Goal: Information Seeking & Learning: Find specific fact

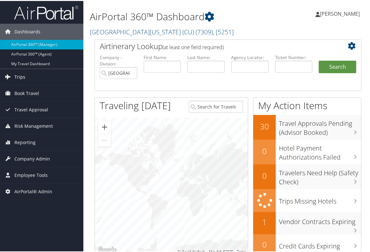
click at [26, 74] on link "Trips" at bounding box center [41, 76] width 83 height 16
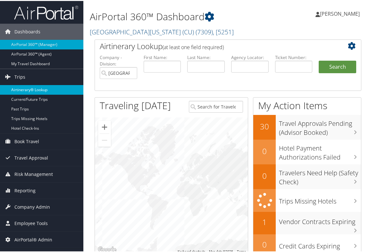
click at [45, 89] on link "Airtinerary® Lookup" at bounding box center [41, 89] width 83 height 10
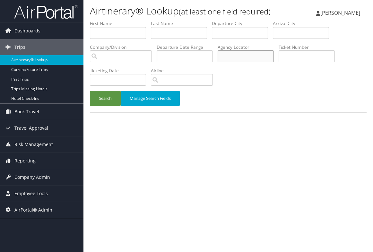
click at [229, 59] on input "text" at bounding box center [246, 56] width 56 height 12
type input "gcsrui"
click at [108, 92] on button "Search" at bounding box center [105, 98] width 31 height 15
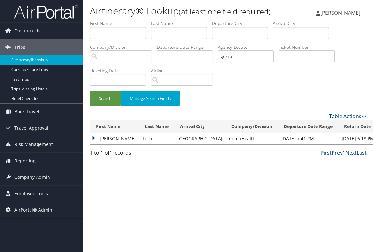
click at [97, 138] on td "Silvana" at bounding box center [114, 139] width 49 height 12
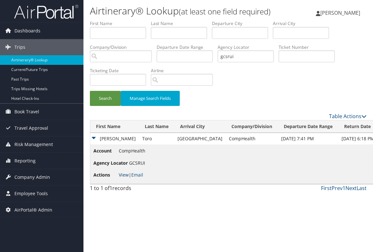
click at [125, 176] on link "View" at bounding box center [124, 175] width 10 height 6
click at [24, 158] on span "Reporting" at bounding box center [24, 161] width 21 height 16
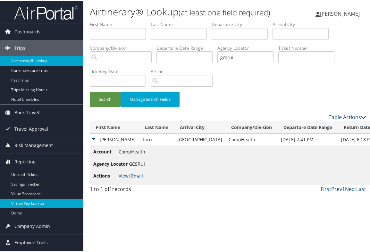
click at [24, 203] on link "Virtual Pay Lookup" at bounding box center [41, 203] width 83 height 10
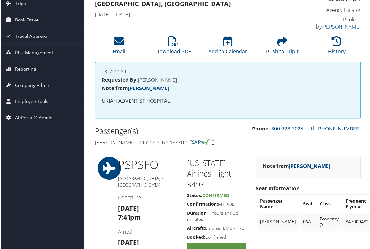
scroll to position [32, 0]
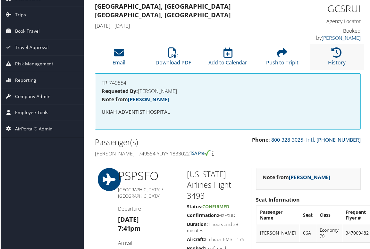
click at [341, 54] on li "History" at bounding box center [337, 58] width 55 height 26
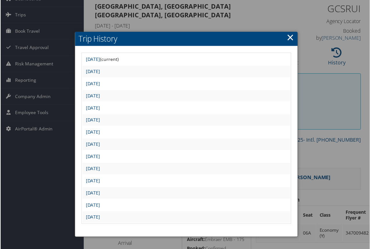
click at [289, 37] on link "×" at bounding box center [290, 37] width 7 height 13
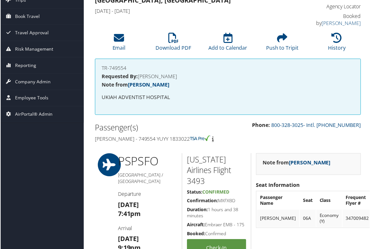
scroll to position [0, 0]
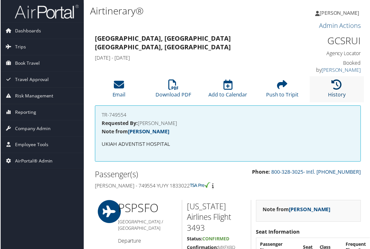
click at [335, 86] on icon at bounding box center [337, 85] width 10 height 10
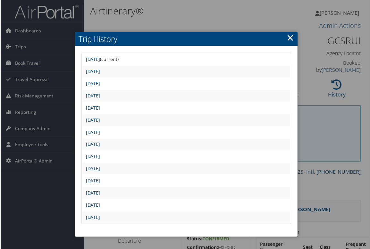
click at [100, 61] on link "Sun Sep 7 20:15:13 MDT 2025" at bounding box center [92, 59] width 14 height 6
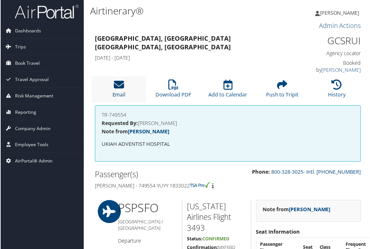
click at [123, 89] on icon at bounding box center [119, 85] width 10 height 10
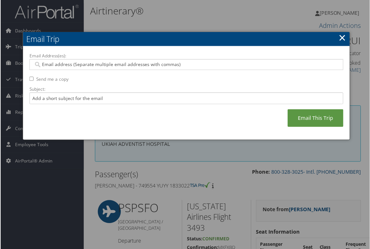
click at [92, 64] on input "Email Address(es):" at bounding box center [186, 65] width 306 height 6
paste input "SILVANA.TORO.DO¤GMAIL.COM"
type input "SILVANA.TORO.DO¤GMAIL.COM"
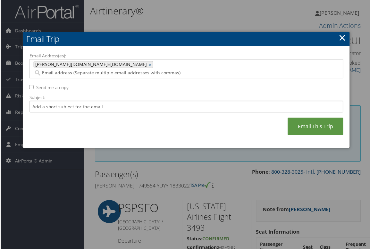
click at [74, 64] on span "SILVANA.TORO.DO¤GMAIL.COM" at bounding box center [90, 65] width 114 height 6
type input "SILVANA.TORO.DO¤GMAIL.COM"
click at [149, 65] on link "×" at bounding box center [151, 65] width 4 height 6
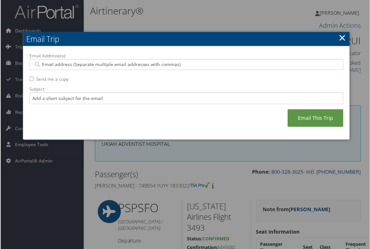
paste input "search"
click at [76, 65] on input "Email Address(es):" at bounding box center [186, 65] width 306 height 6
click at [132, 61] on div "SILVANA.TORO.DO¤GMAIL.COM" at bounding box center [186, 64] width 315 height 11
paste input "SILVANA.TORO.DO@GMAIL.COM"
type input "SILVANA.TORO.DO@GMAIL.COM"
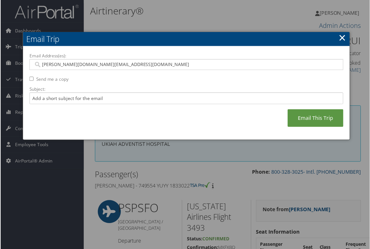
type input "SILVANA.TORO.DO@GMAIL.COM"
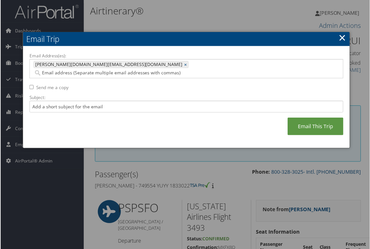
click at [133, 70] on input "Email Address(es):" at bounding box center [147, 73] width 229 height 6
click at [315, 123] on link "Email This Trip" at bounding box center [316, 127] width 56 height 18
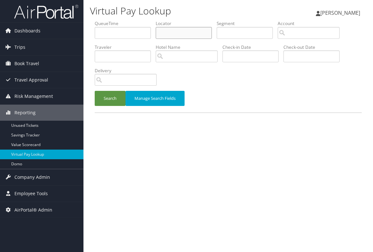
click at [187, 34] on input "text" at bounding box center [184, 33] width 56 height 12
paste input "DBDZ91"
type input "DBDZ91"
click at [110, 96] on button "Search" at bounding box center [110, 98] width 31 height 15
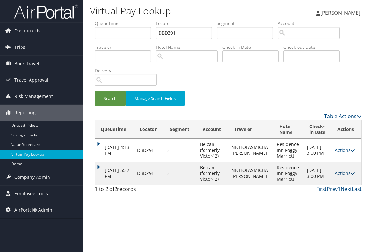
click at [348, 173] on link "Actions" at bounding box center [345, 173] width 20 height 6
click at [345, 195] on link "Logs" at bounding box center [333, 193] width 40 height 11
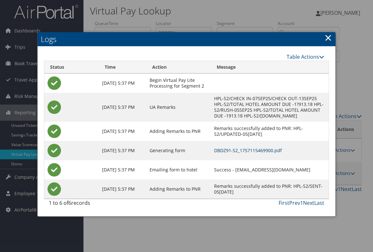
click at [216, 152] on link "DBDZ91-S2_1757115469900.pdf" at bounding box center [248, 150] width 68 height 6
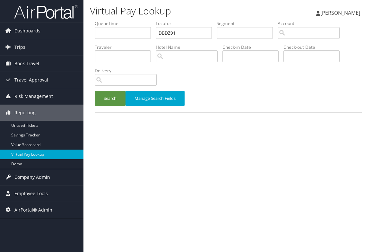
click at [33, 175] on span "Company Admin" at bounding box center [32, 177] width 36 height 16
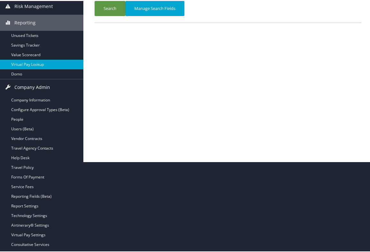
scroll to position [96, 0]
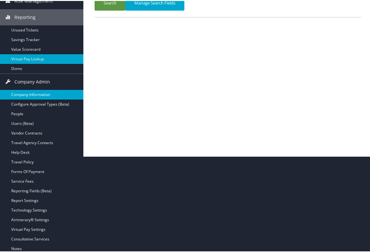
click at [27, 90] on link "Company Information" at bounding box center [41, 94] width 83 height 10
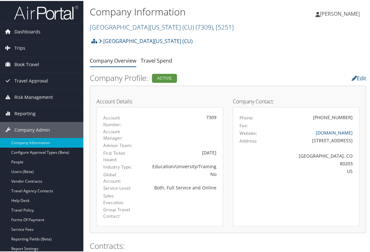
click at [196, 27] on span "( 7309 )" at bounding box center [204, 26] width 17 height 9
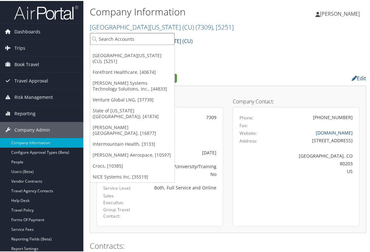
click at [151, 36] on input "search" at bounding box center [132, 38] width 84 height 12
type input "belcan"
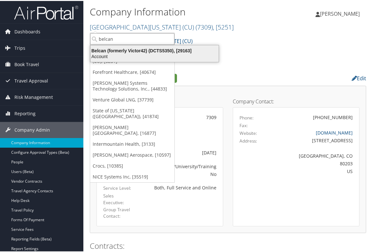
click at [150, 54] on div "Account" at bounding box center [155, 56] width 136 height 6
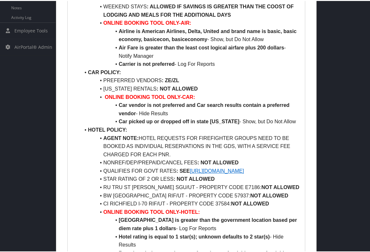
scroll to position [321, 0]
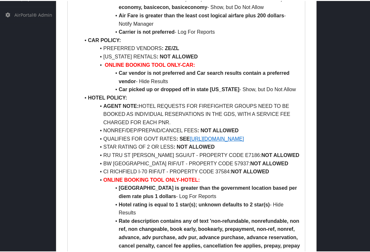
click at [244, 137] on link "[URL][DOMAIN_NAME]" at bounding box center [217, 137] width 54 height 5
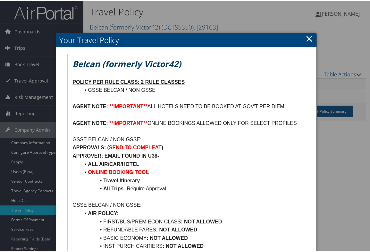
click at [174, 159] on p "APPROVER: EMAIL FOUND IN U38-" at bounding box center [187, 155] width 228 height 8
click at [94, 126] on p "AGENT NOTE: **IMPORTANT** ONLINE BOOKINGS ALLOWED ONLY FOR SELECT PROFILES" at bounding box center [187, 122] width 228 height 8
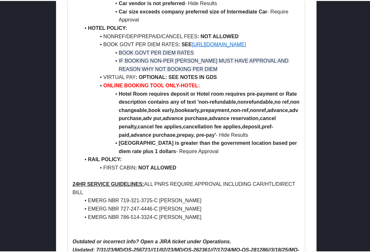
scroll to position [443, 0]
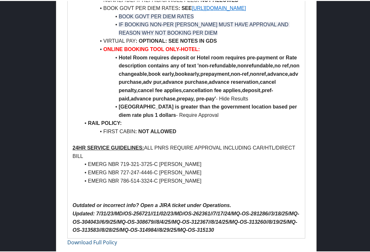
click at [114, 183] on li "EMERG NBR 786-514-3324-C [PERSON_NAME]" at bounding box center [190, 180] width 220 height 8
click at [149, 180] on li "EMERG NBR 786-514-3324-C [PERSON_NAME]" at bounding box center [190, 180] width 220 height 8
click at [88, 90] on li "Hotel Room requires deposit or Hotel room requires pre-payment or Rate descript…" at bounding box center [190, 77] width 220 height 49
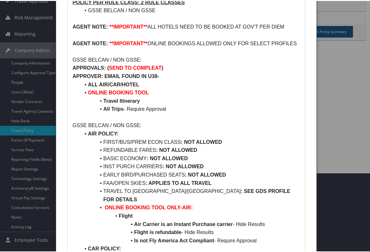
scroll to position [58, 0]
